Goal: Task Accomplishment & Management: Use online tool/utility

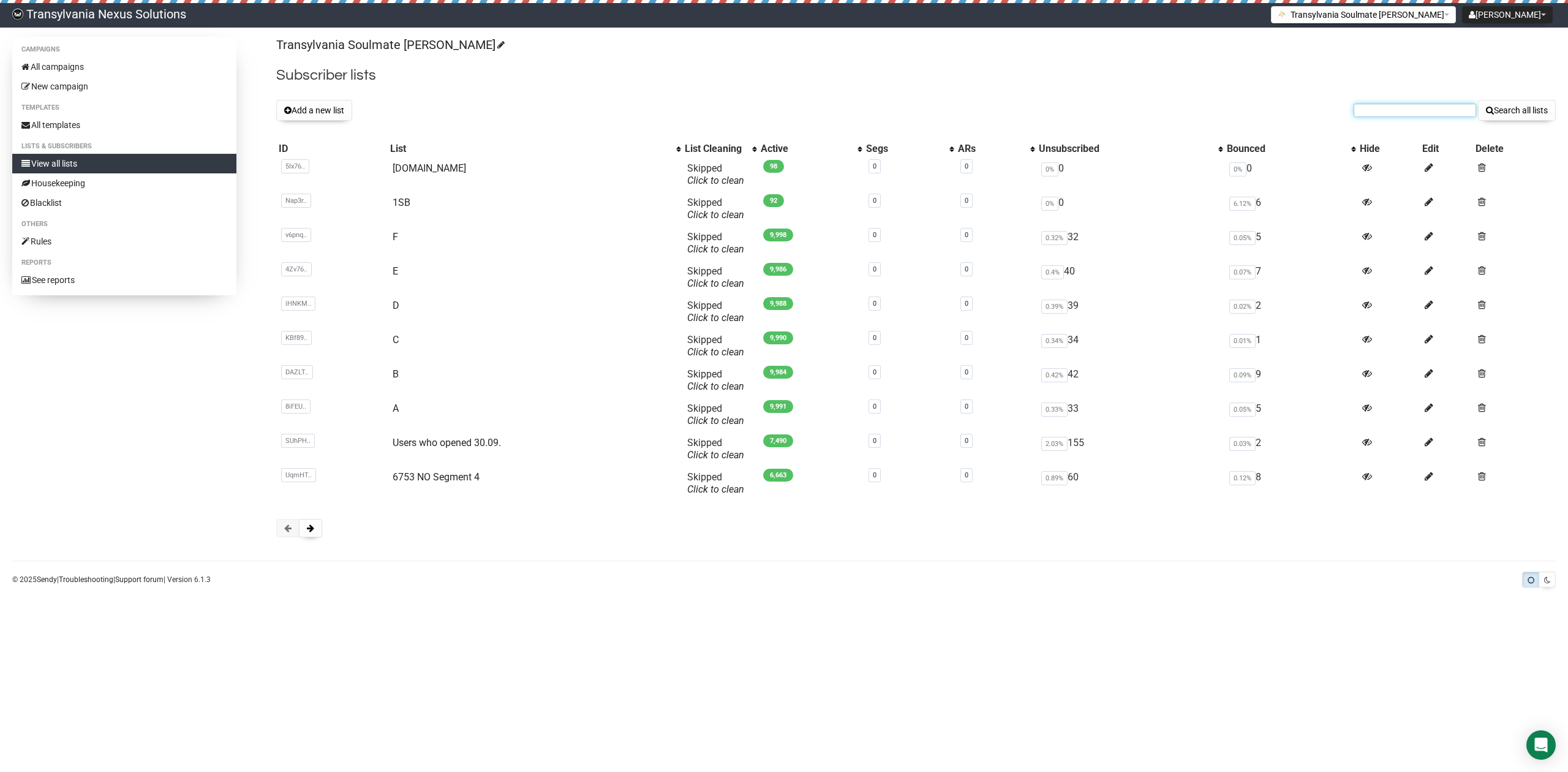
click at [1364, 107] on input "text" at bounding box center [1415, 110] width 122 height 14
paste input "LL-Madame99@hotmail.de"
type input "LL-Madame99@hotmail.de"
click at [1521, 113] on button "Search all lists" at bounding box center [1517, 110] width 78 height 21
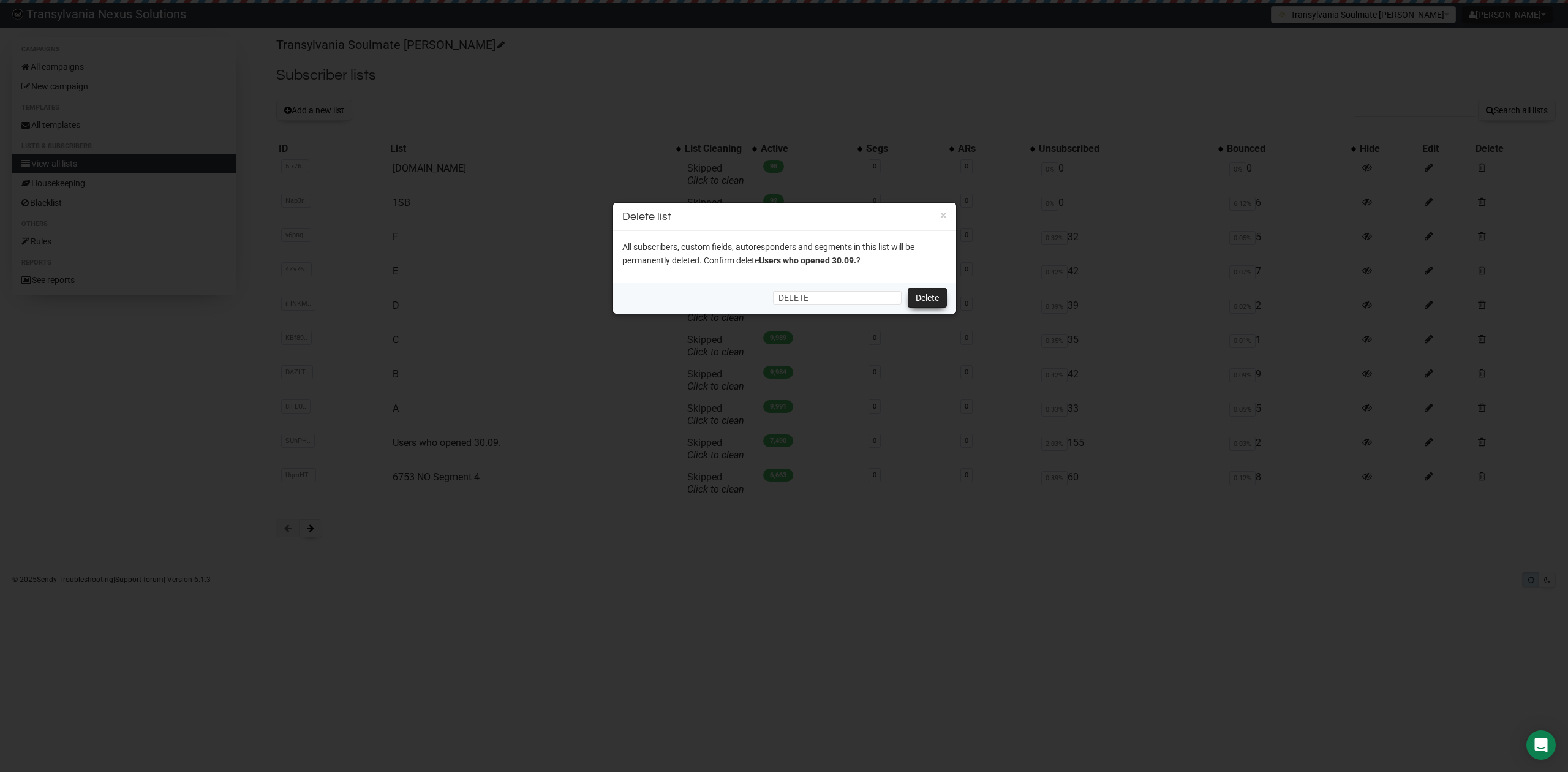
type input "DELETE"
click at [929, 297] on link "Delete" at bounding box center [927, 298] width 39 height 19
click at [922, 292] on link "Delete" at bounding box center [927, 298] width 39 height 19
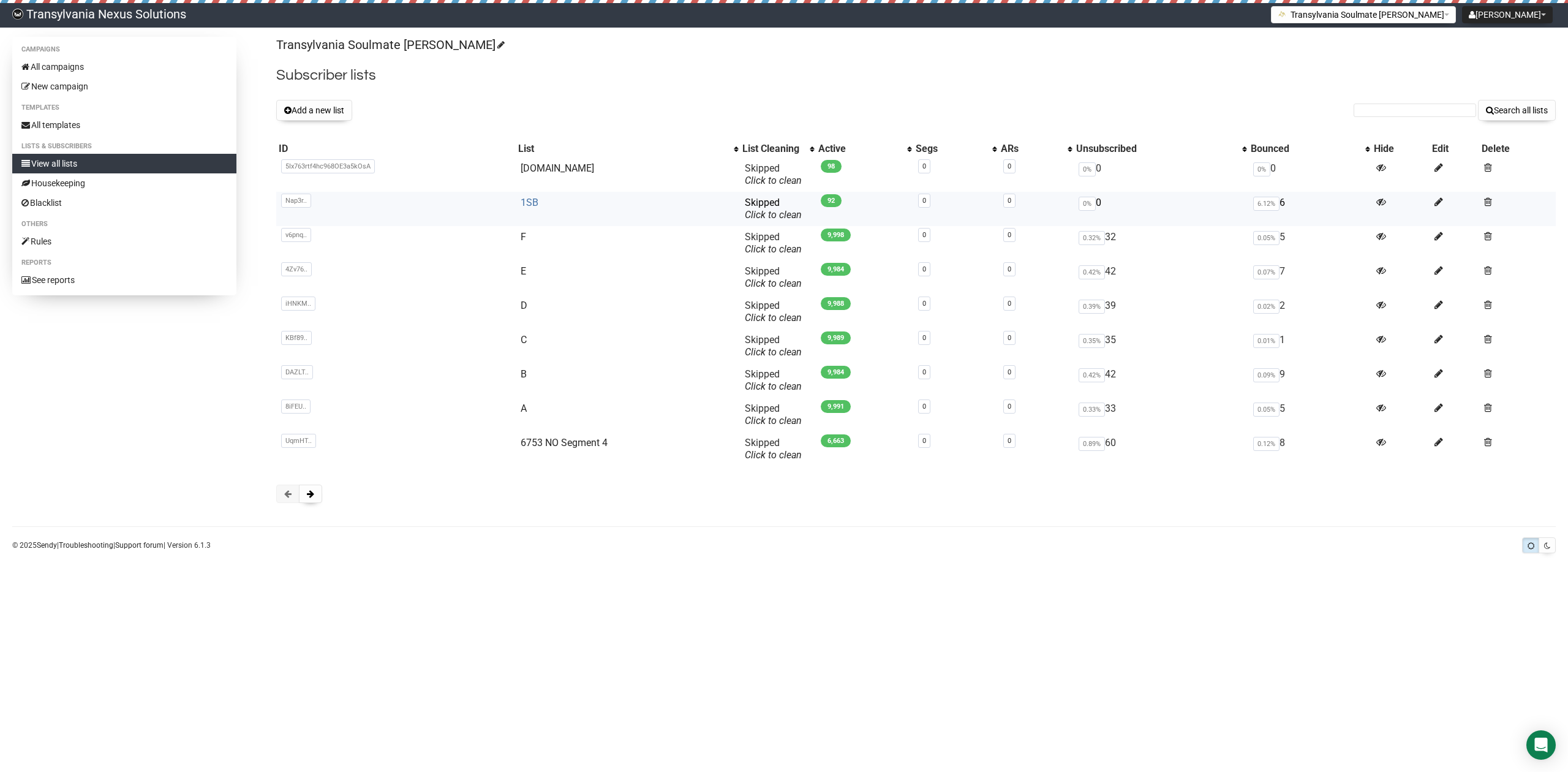
click at [533, 203] on link "1SB" at bounding box center [529, 203] width 17 height 12
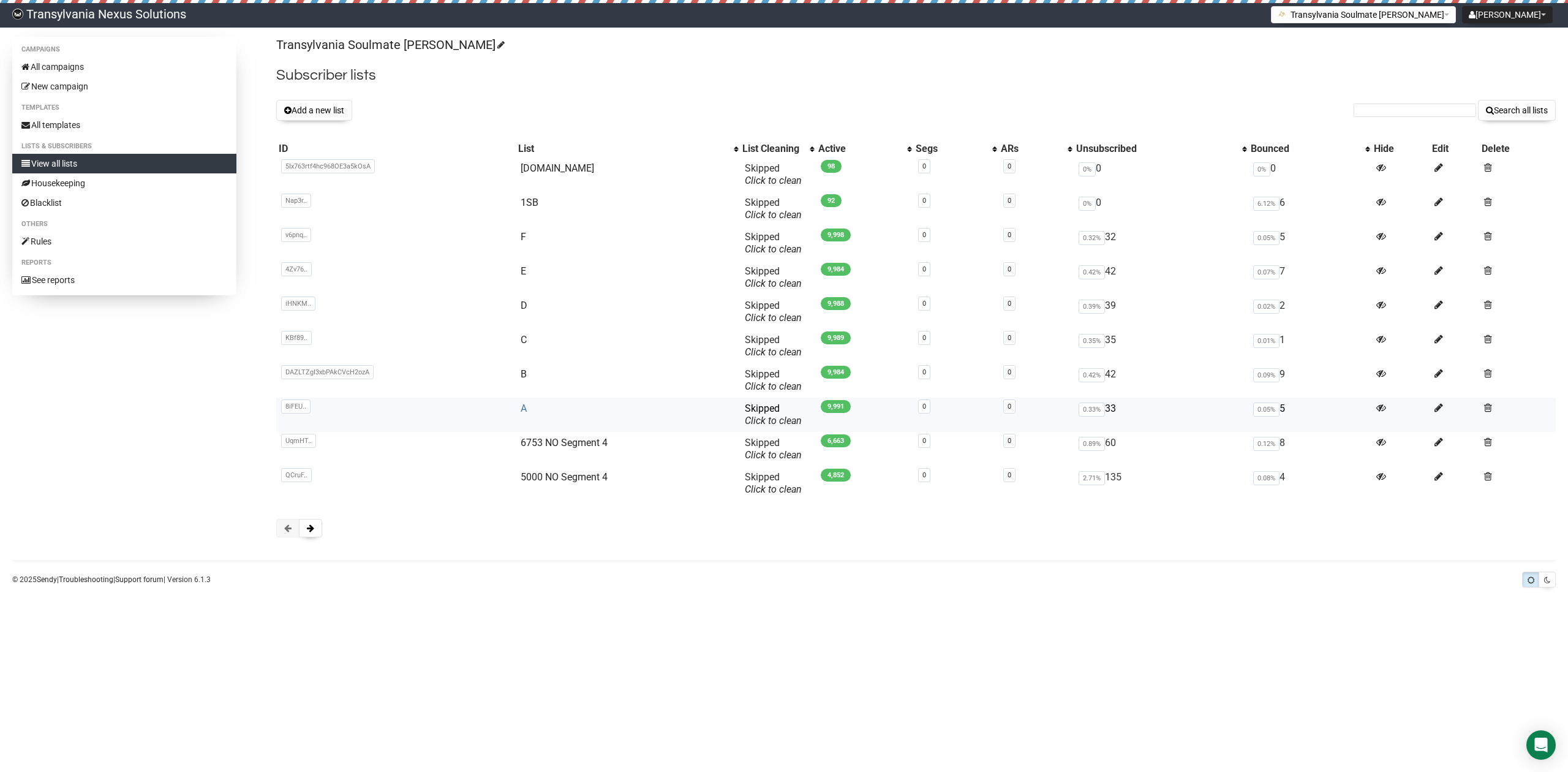
click at [527, 410] on link "A" at bounding box center [524, 408] width 6 height 12
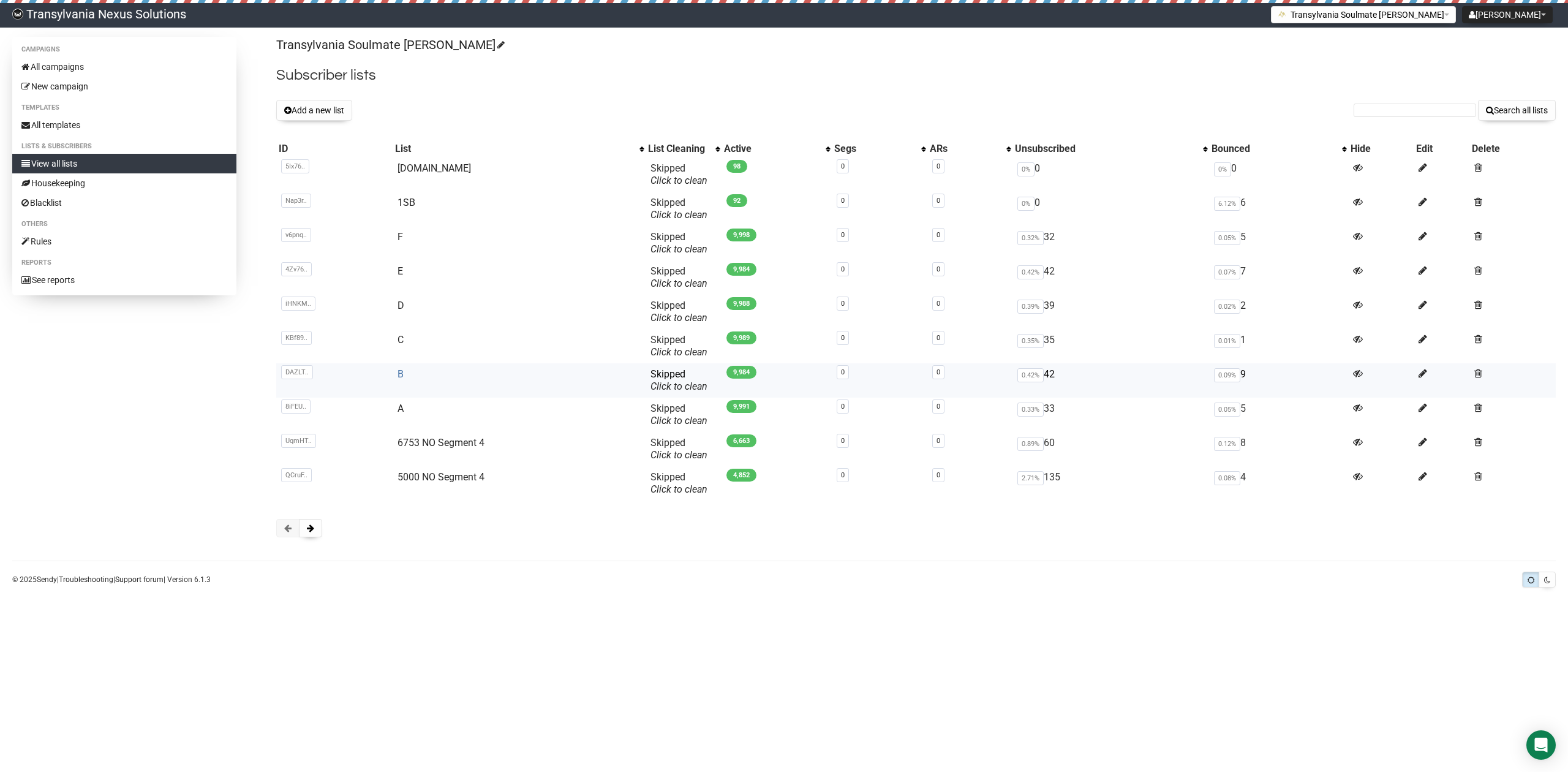
click at [397, 377] on link "B" at bounding box center [400, 374] width 6 height 12
type input "[EMAIL_ADDRESS][DOMAIN_NAME]"
click at [1510, 119] on button "Search all lists" at bounding box center [1517, 110] width 78 height 21
click at [74, 81] on link "New campaign" at bounding box center [124, 86] width 224 height 19
